Goal: Information Seeking & Learning: Learn about a topic

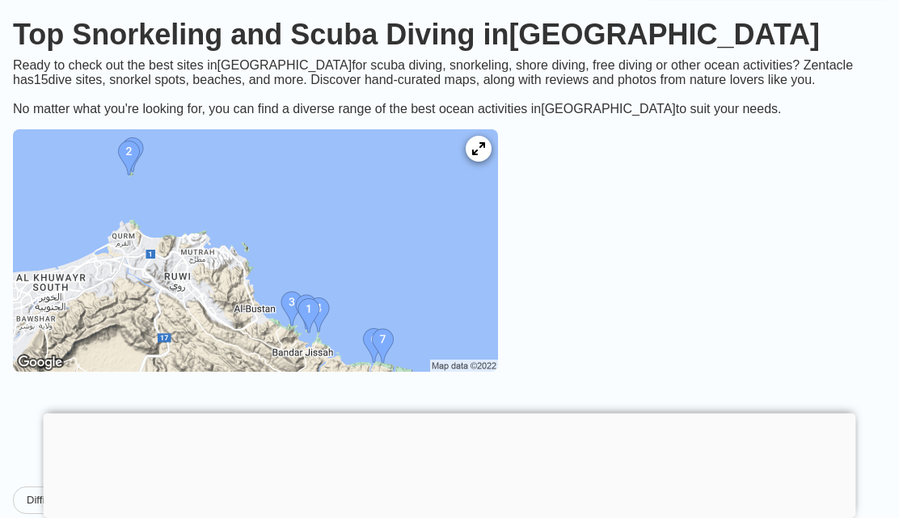
scroll to position [107, 0]
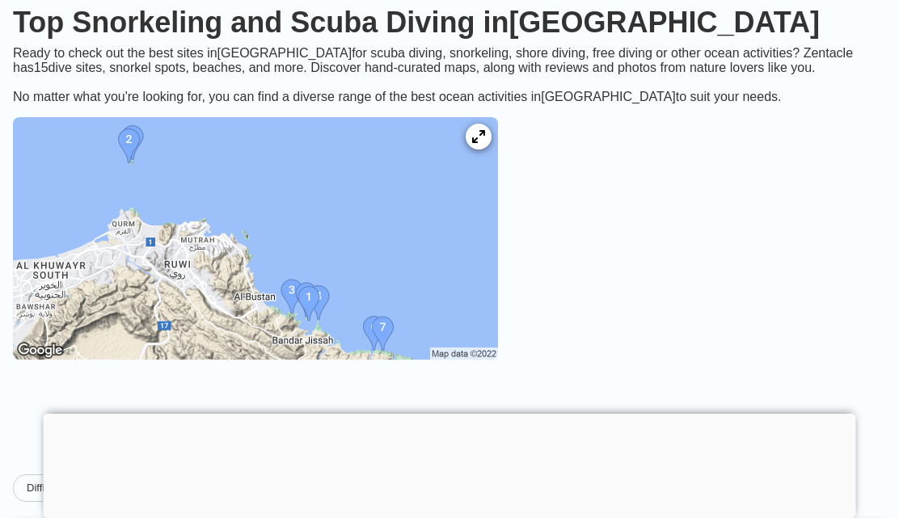
click at [488, 146] on div at bounding box center [479, 137] width 26 height 26
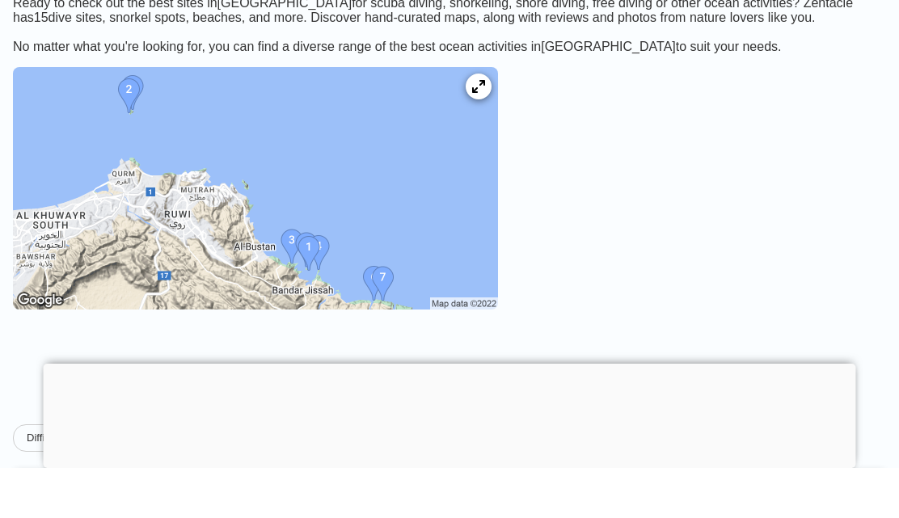
scroll to position [160, 0]
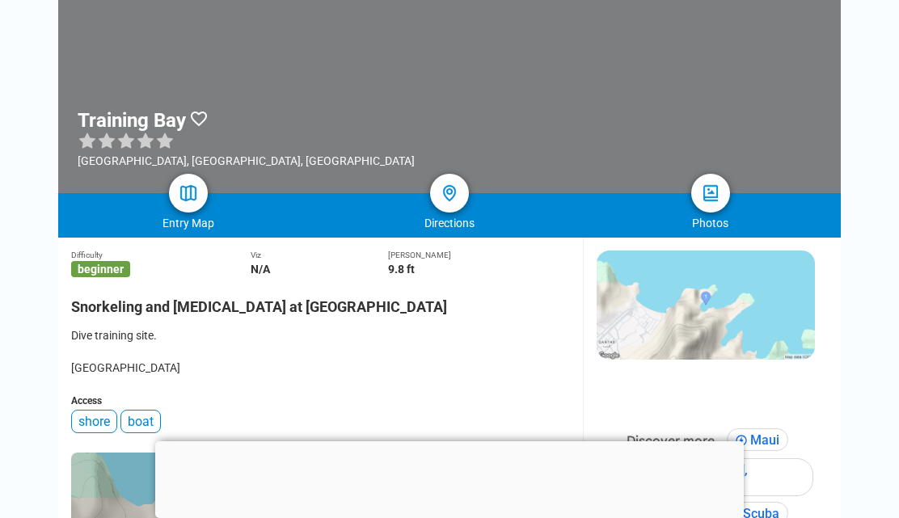
scroll to position [188, 0]
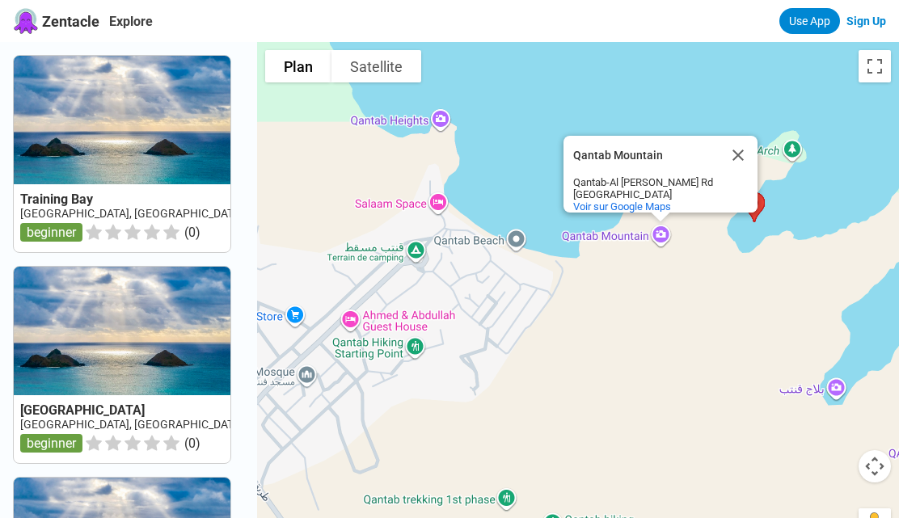
click at [743, 175] on button "Fermer" at bounding box center [738, 155] width 39 height 39
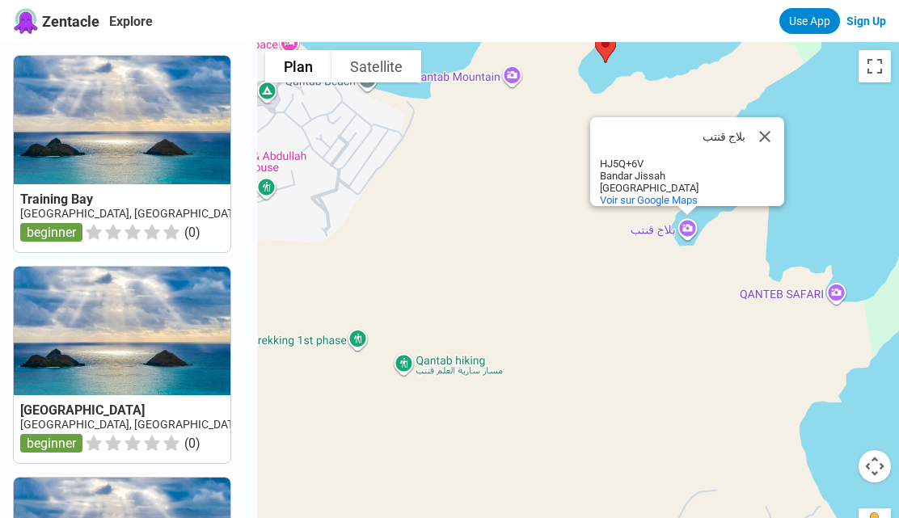
click at [769, 156] on button "Fermer" at bounding box center [765, 136] width 39 height 39
